Goal: Transaction & Acquisition: Book appointment/travel/reservation

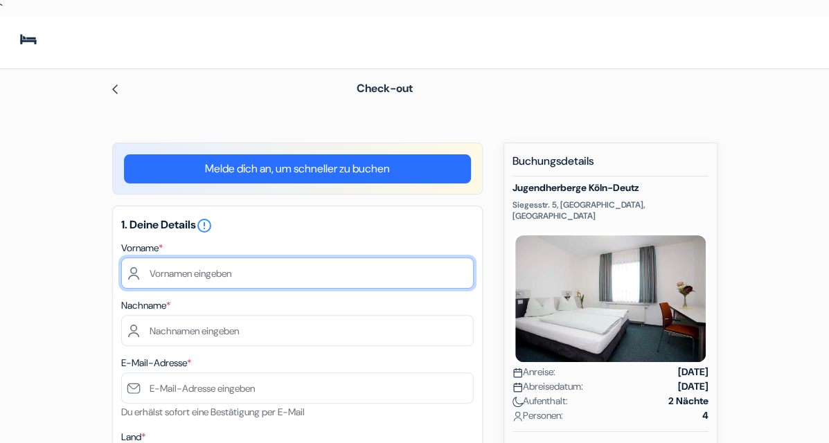
click at [270, 272] on input "text" at bounding box center [297, 273] width 353 height 31
type input "[PERSON_NAME]"
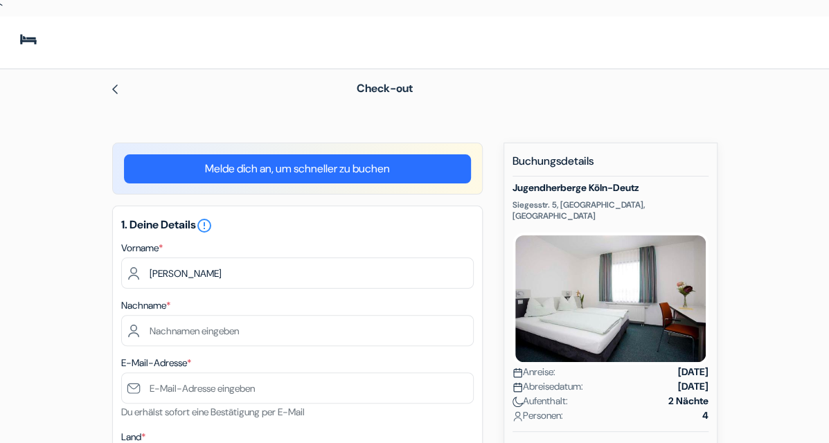
type input "Annaberger"
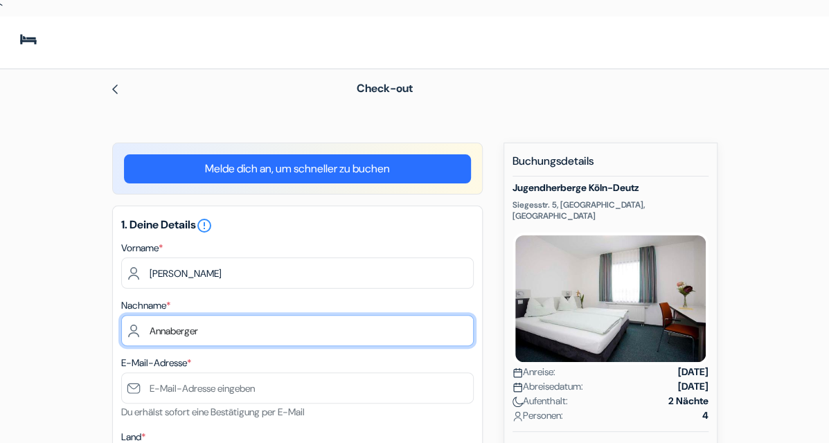
type input "[PERSON_NAME][EMAIL_ADDRESS][DOMAIN_NAME]"
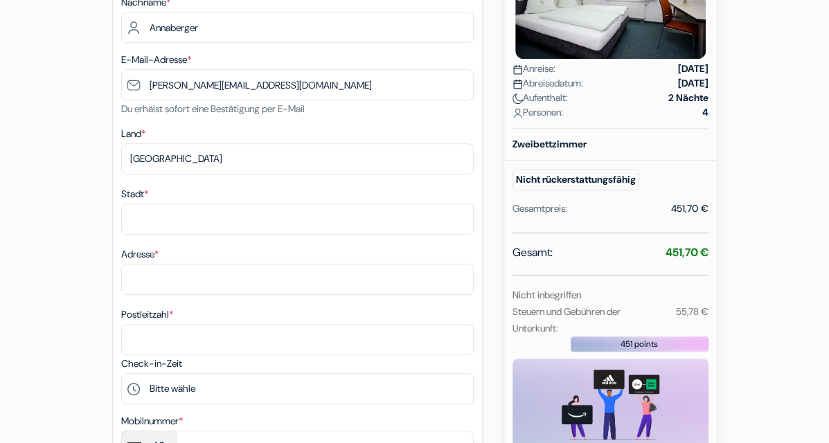
scroll to position [315, 0]
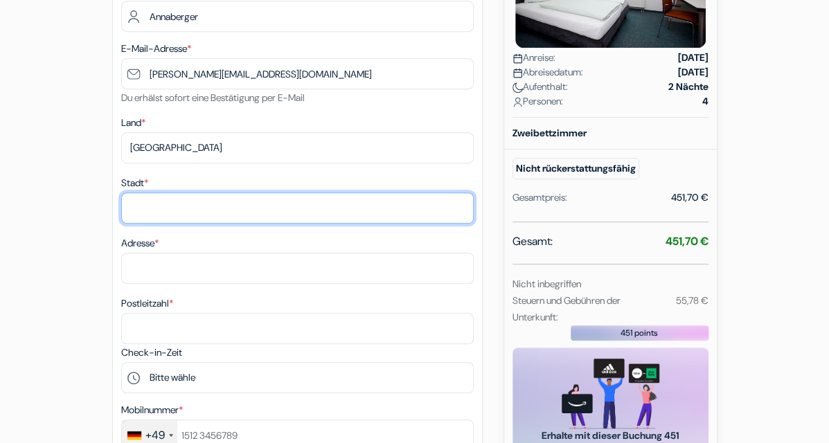
click at [266, 207] on input "Stadt *" at bounding box center [297, 208] width 353 height 31
type input "Benediktbeuern"
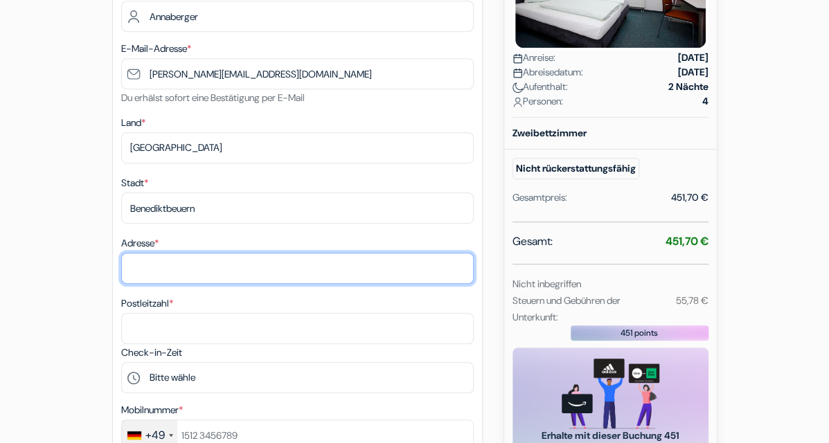
type input "[STREET_ADDRESS]"
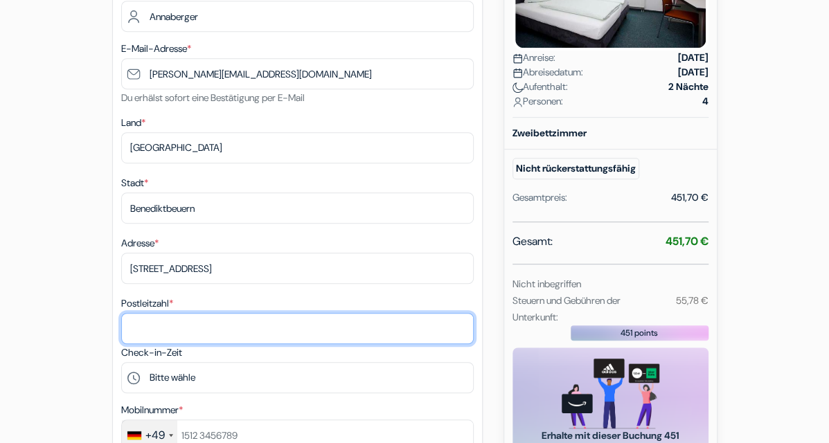
type input "83671"
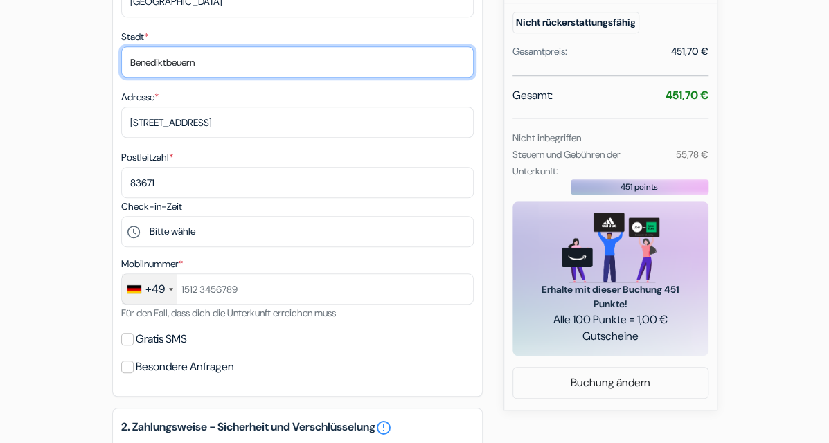
scroll to position [482, 0]
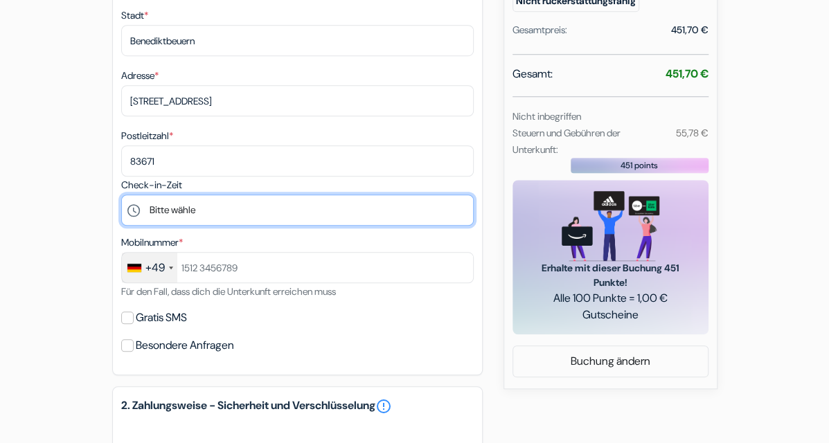
click at [316, 213] on select "Bitte wähle 14:00 15:00 16:00 17:00 18:00 19:00 20:00 21:00 22:00 23:00 0:00" at bounding box center [297, 210] width 353 height 31
select select "14"
click at [121, 197] on select "Bitte wähle 14:00 15:00 16:00 17:00 18:00 19:00 20:00 21:00 22:00 23:00 0:00" at bounding box center [297, 210] width 353 height 31
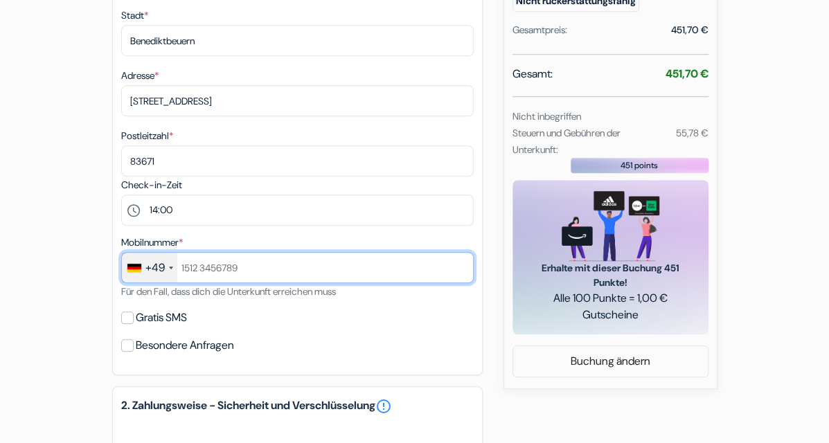
drag, startPoint x: 272, startPoint y: 272, endPoint x: 152, endPoint y: 267, distance: 120.0
click at [152, 267] on div "+49 [GEOGRAPHIC_DATA] +33 [GEOGRAPHIC_DATA] +44 [GEOGRAPHIC_DATA] ([GEOGRAPHIC_…" at bounding box center [297, 267] width 353 height 31
drag, startPoint x: 183, startPoint y: 272, endPoint x: 273, endPoint y: 271, distance: 90.1
click at [273, 271] on input "text" at bounding box center [297, 267] width 353 height 31
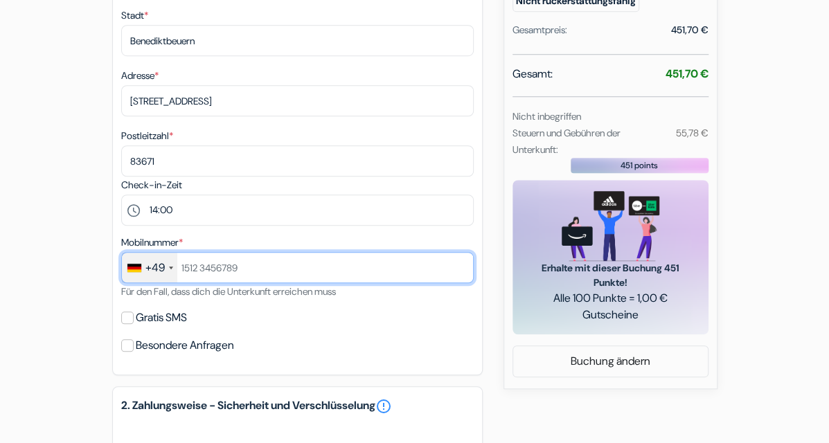
click at [273, 271] on input "text" at bounding box center [297, 267] width 353 height 31
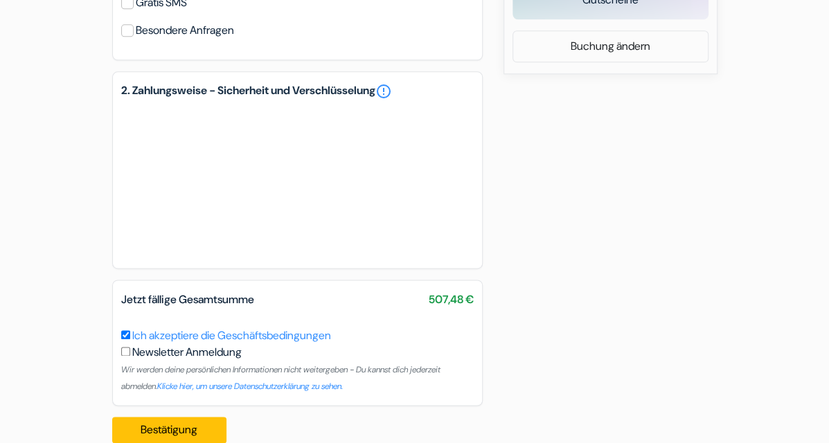
scroll to position [824, 0]
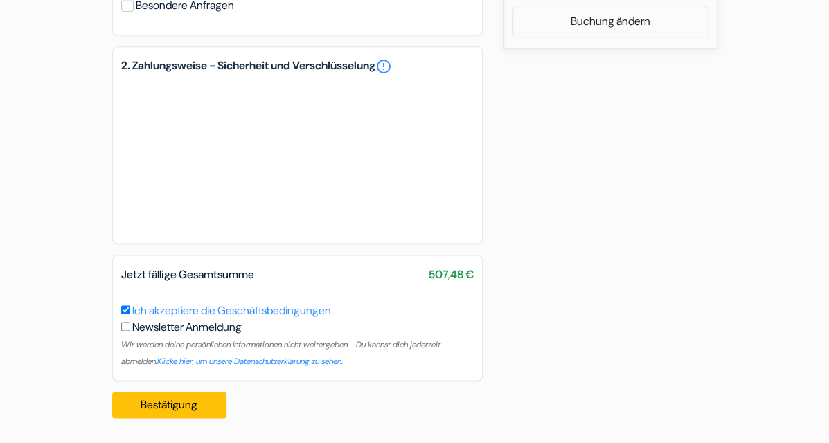
type input "15143191939"
